Goal: Check status: Check status

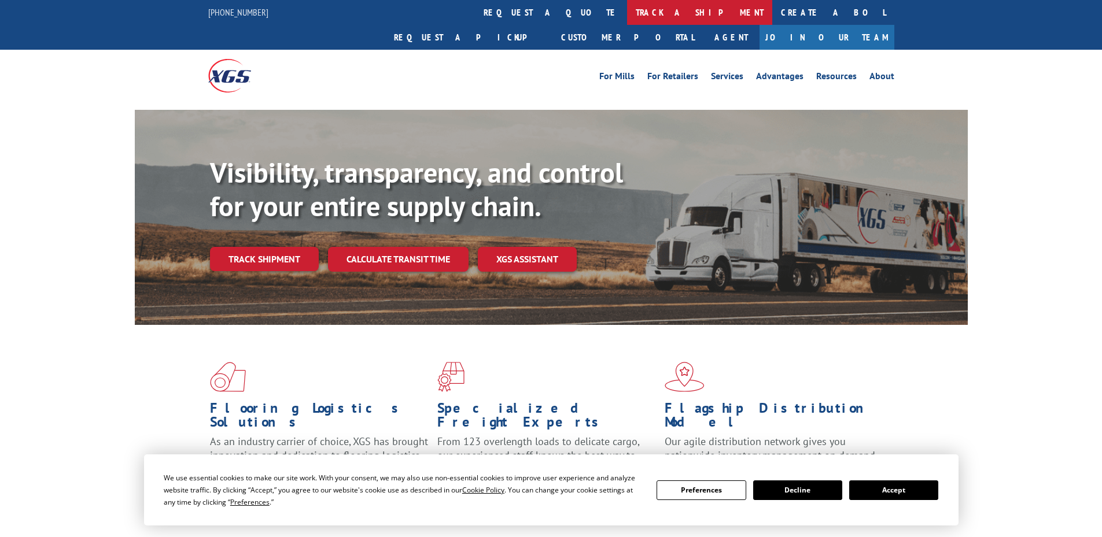
click at [627, 6] on link "track a shipment" at bounding box center [699, 12] width 145 height 25
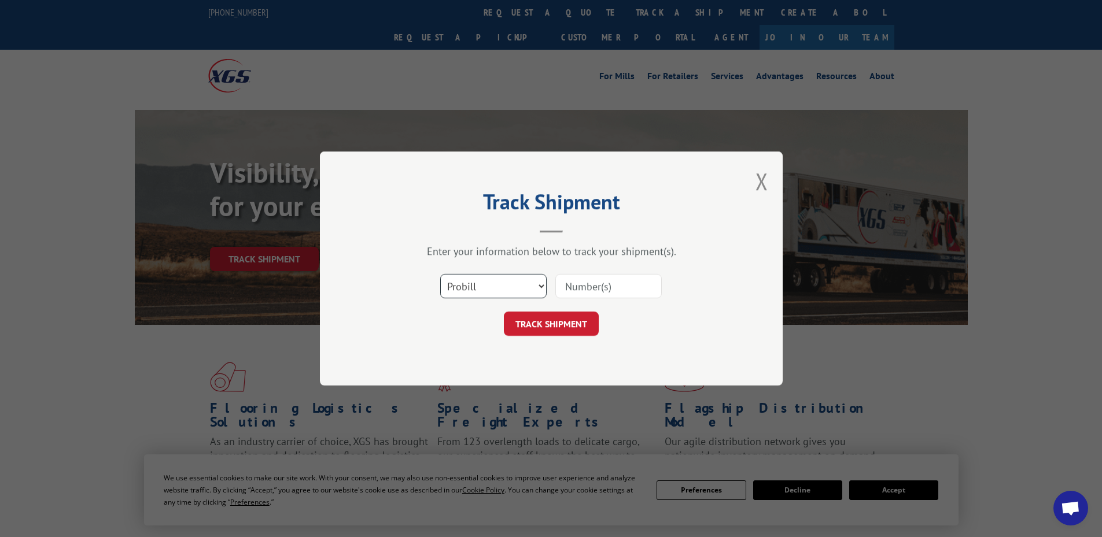
click at [532, 289] on select "Select category... Probill BOL PO" at bounding box center [493, 286] width 106 height 24
select select "po"
click at [440, 274] on select "Select category... Probill BOL PO" at bounding box center [493, 286] width 106 height 24
click at [613, 284] on input at bounding box center [608, 286] width 106 height 24
paste input "61510759"
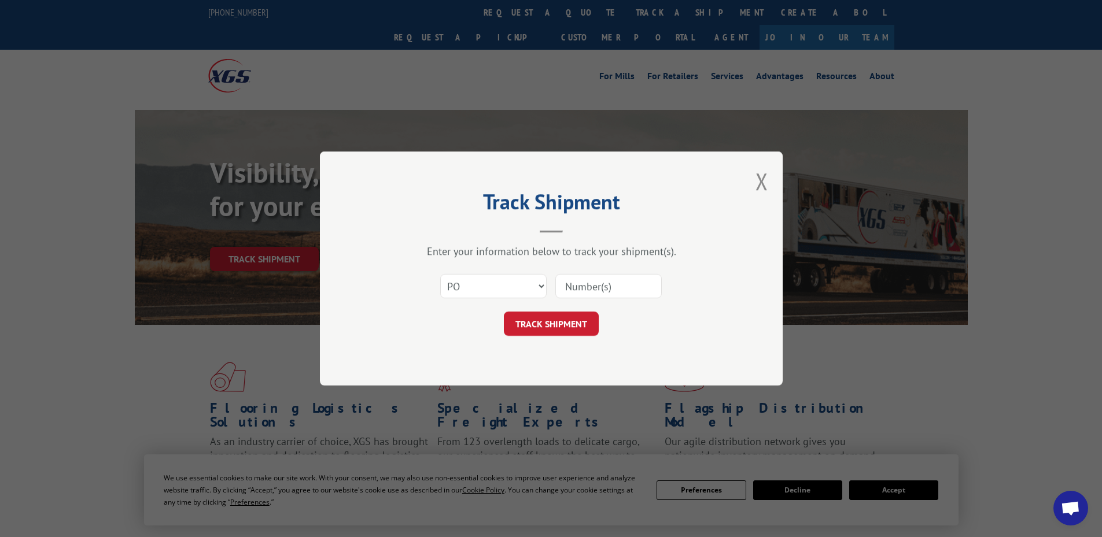
type input "61510759"
click button "TRACK SHIPMENT" at bounding box center [551, 324] width 95 height 24
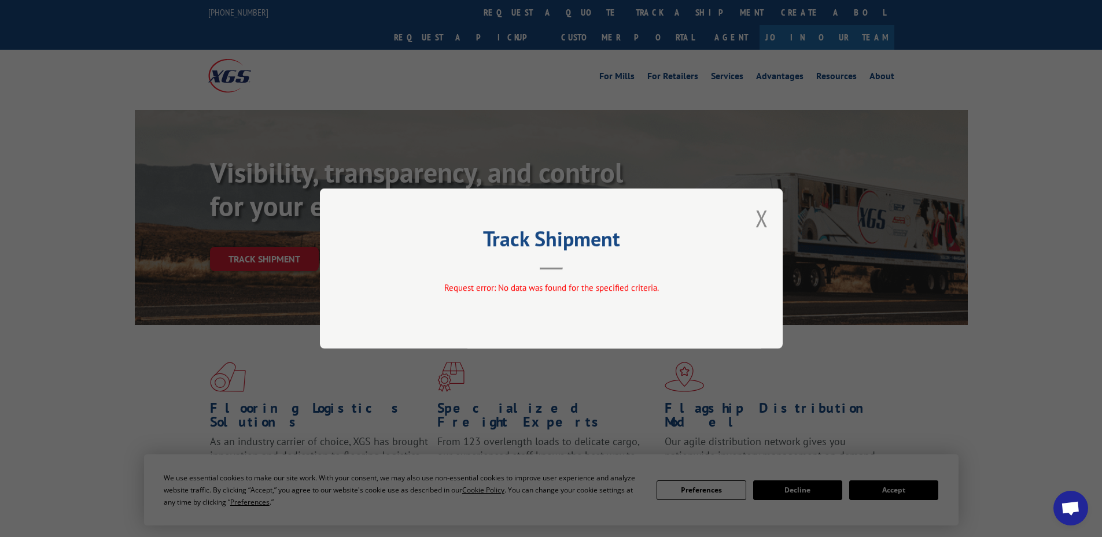
click at [115, 119] on div "Track Shipment Request error: No data was found for the specified criteria." at bounding box center [551, 268] width 1102 height 537
click at [765, 215] on button "Close modal" at bounding box center [761, 218] width 13 height 31
